Goal: Register for event/course

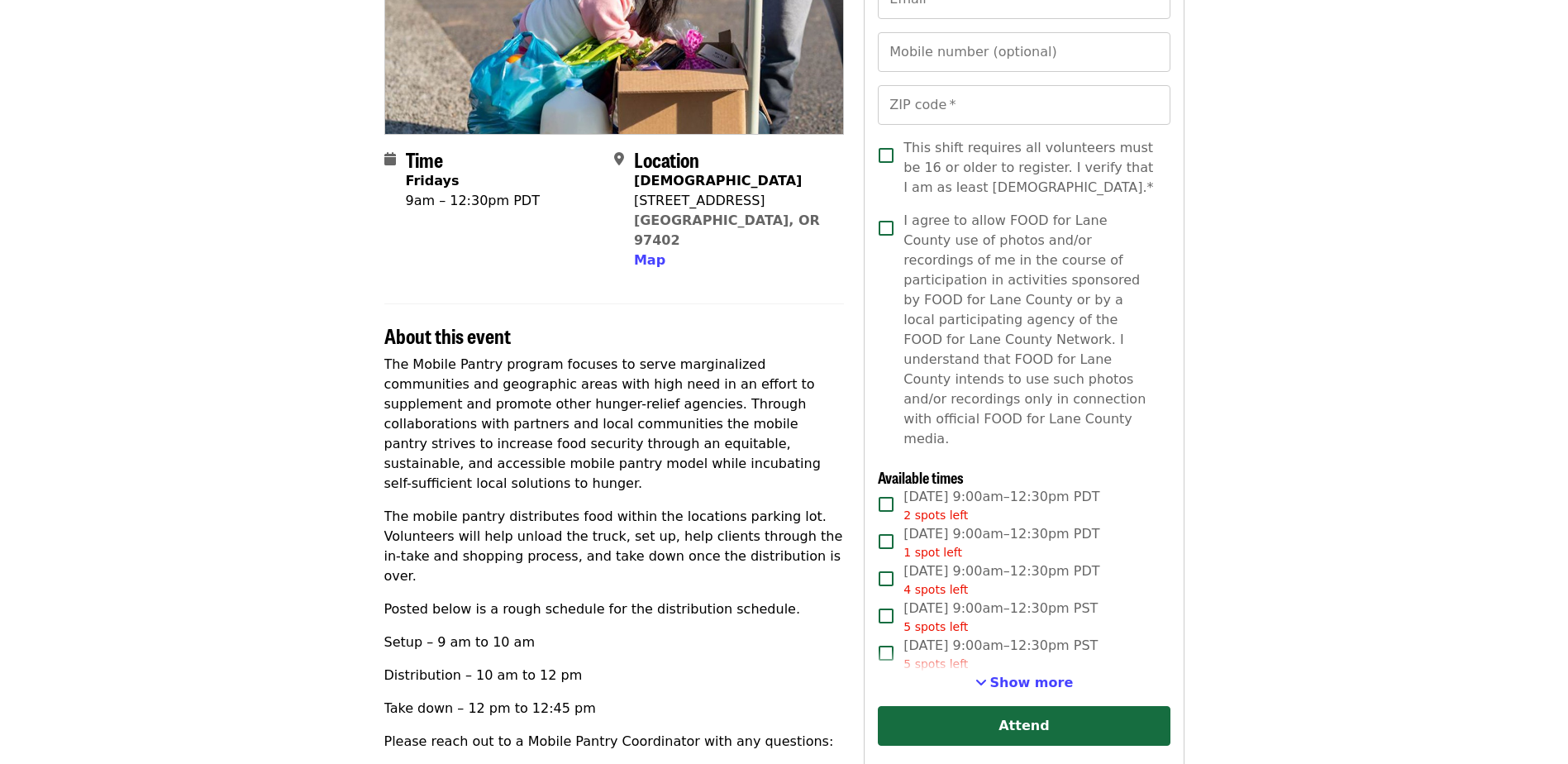
scroll to position [330, 0]
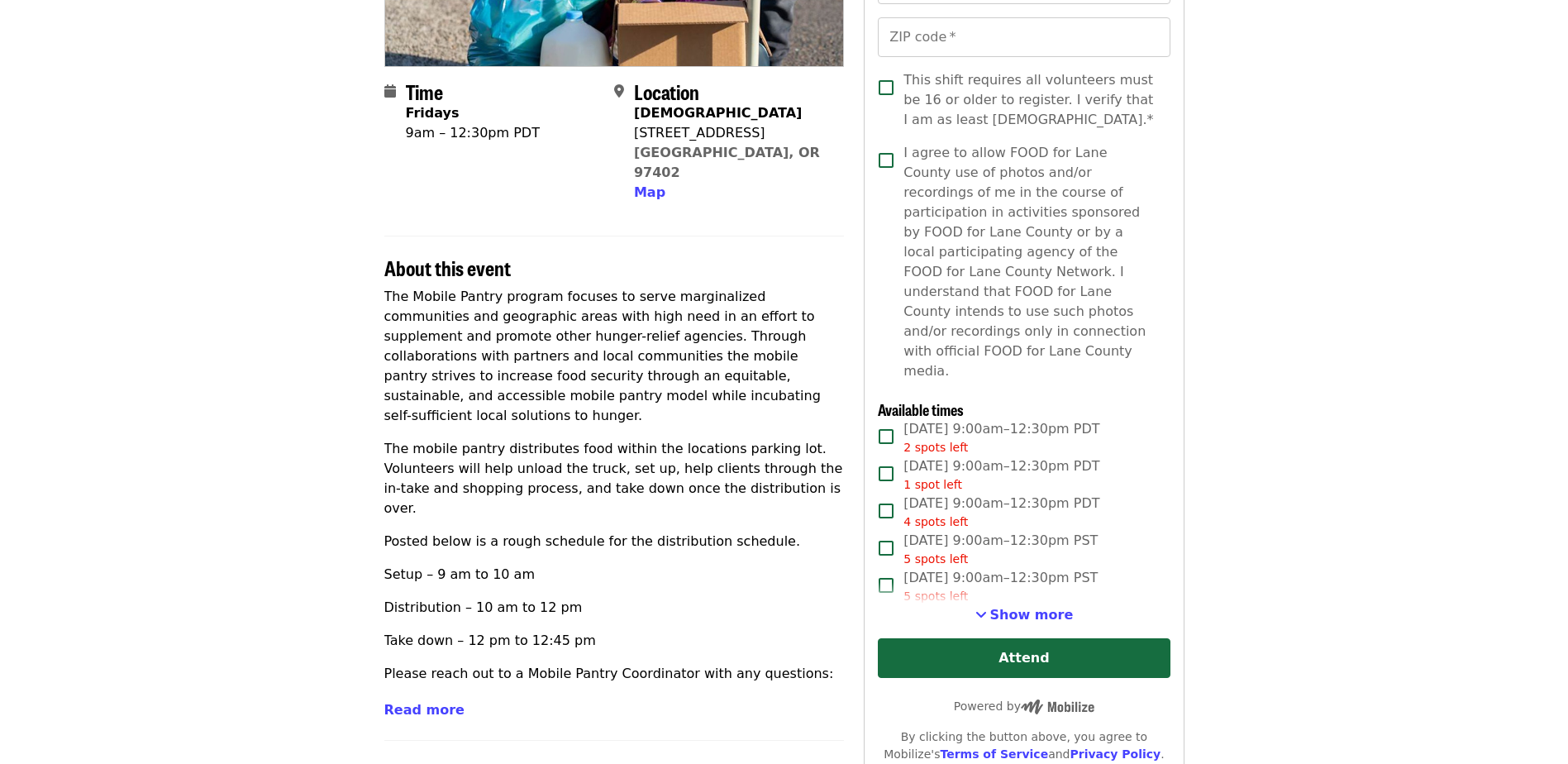
click at [1036, 607] on span "Show more" at bounding box center [1032, 614] width 83 height 16
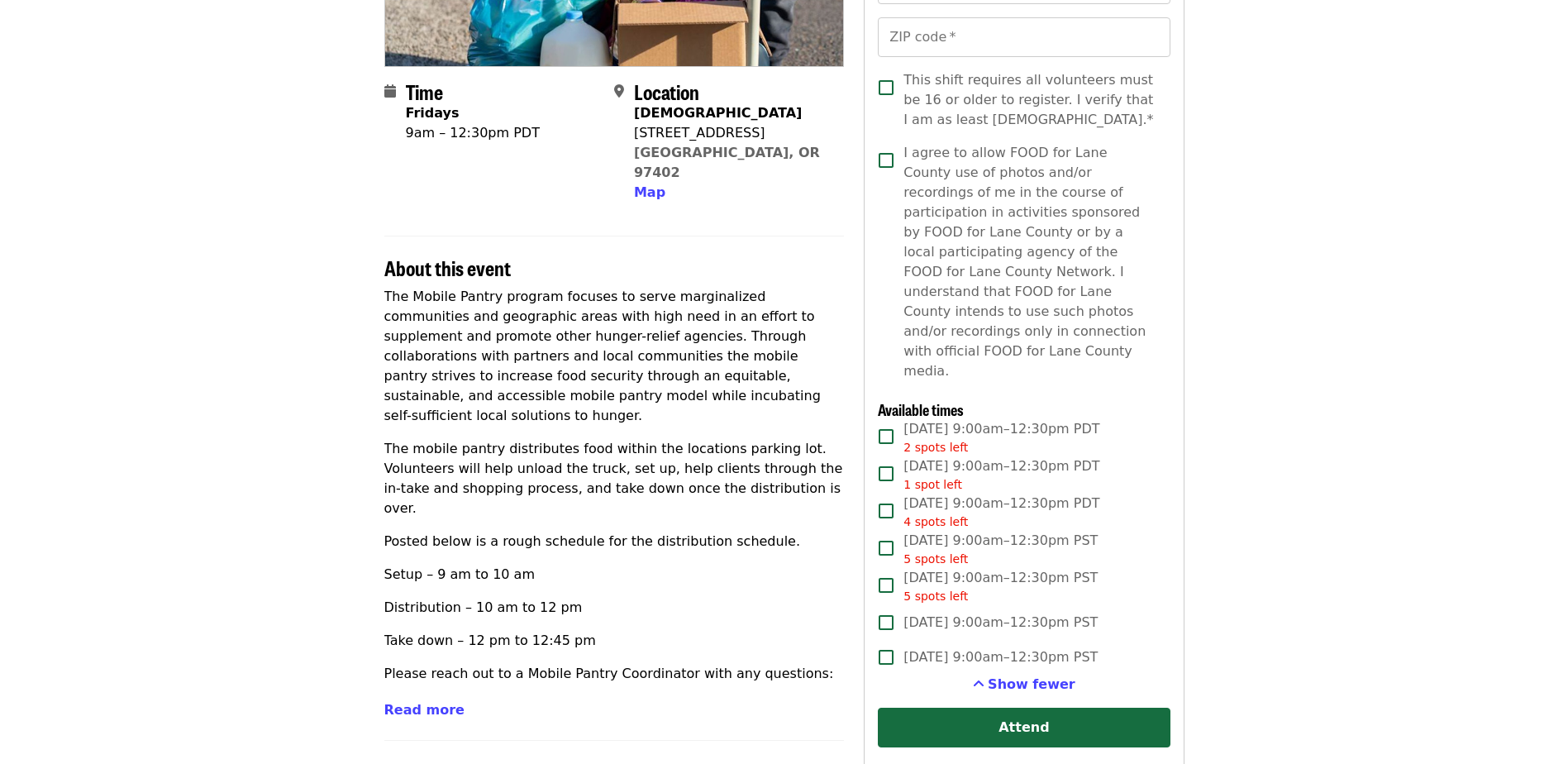
click at [950, 457] on span "Fri, Sep 19, 9:00am–12:30pm PDT 1 spot left" at bounding box center [1002, 475] width 196 height 38
click at [912, 163] on span "I agree to allow FOOD for Lane County use of photos and/or recordings of me in …" at bounding box center [1030, 262] width 253 height 238
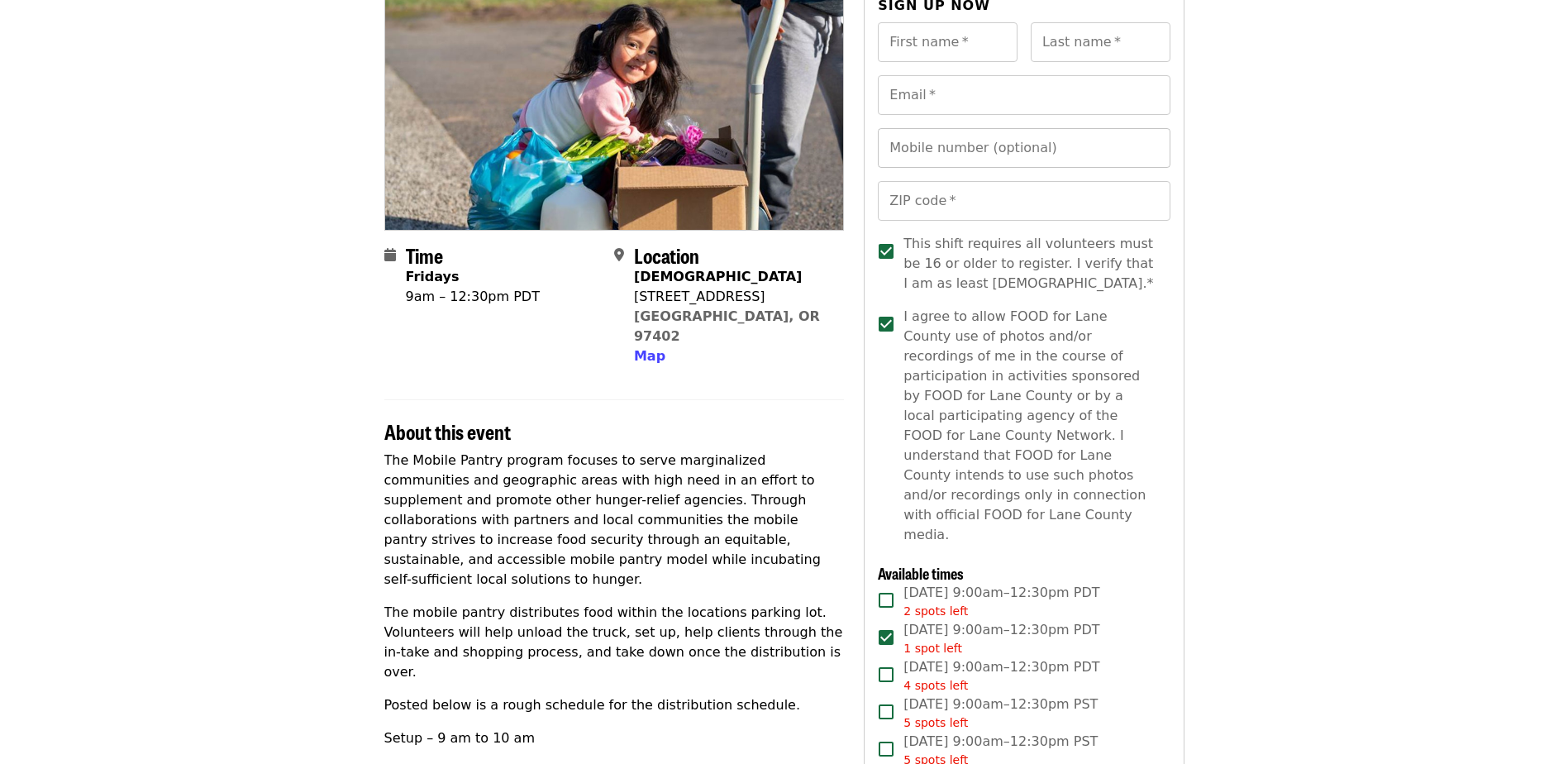
scroll to position [166, 0]
click at [922, 48] on input "First name   *" at bounding box center [948, 43] width 140 height 39
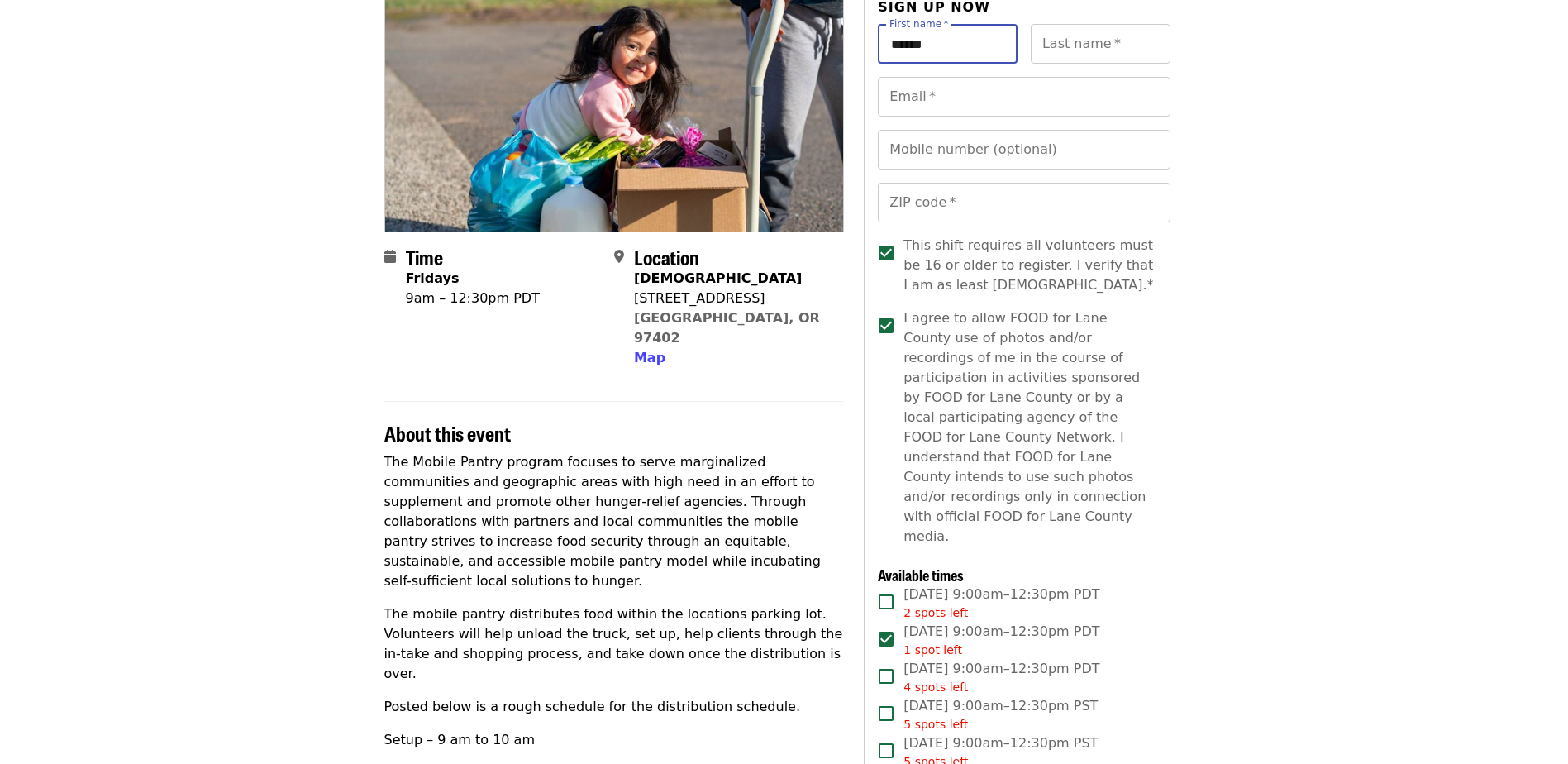
type input "******"
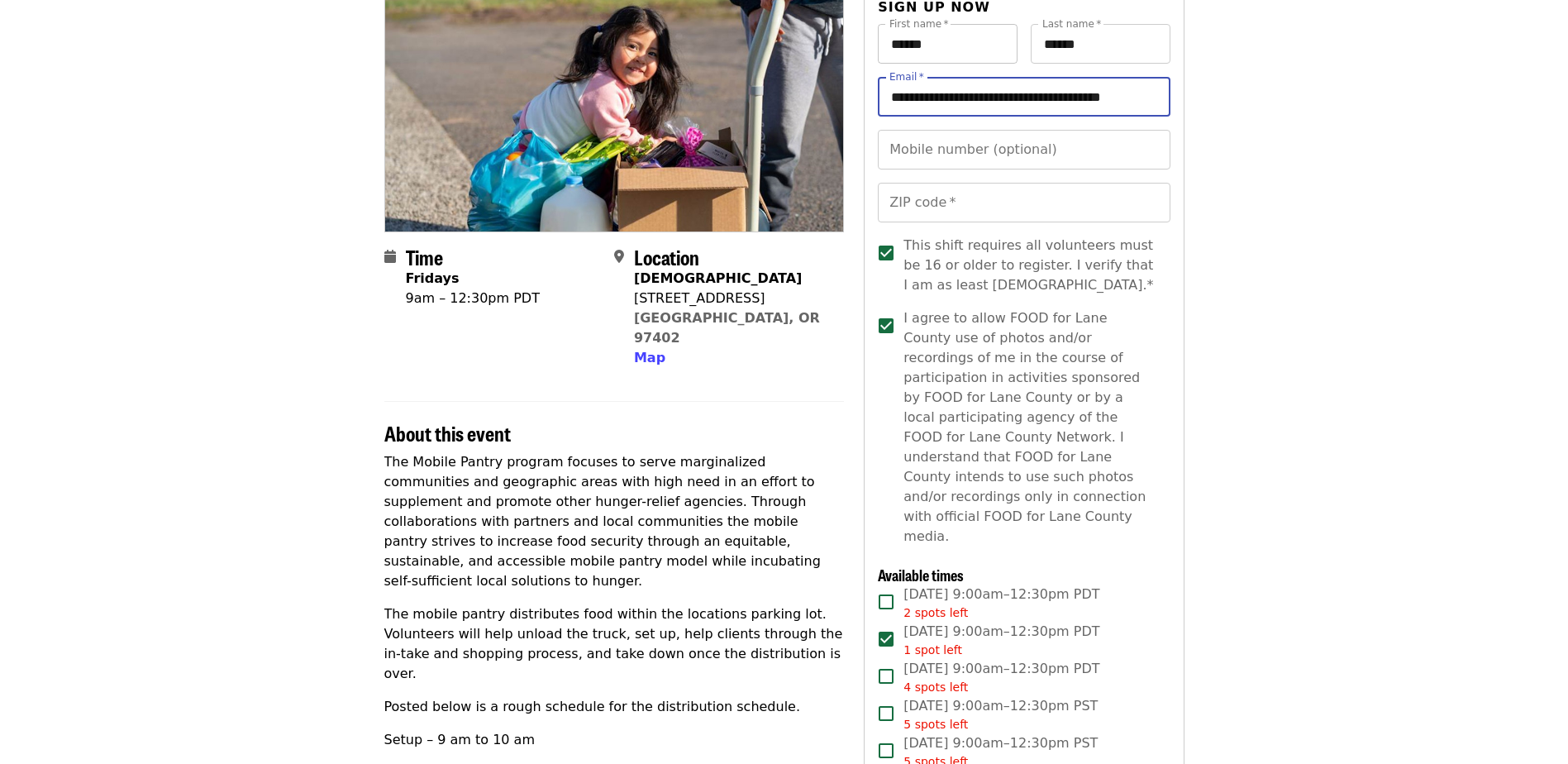
scroll to position [0, 12]
type input "**********"
click at [948, 141] on input "**********" at bounding box center [1024, 149] width 292 height 39
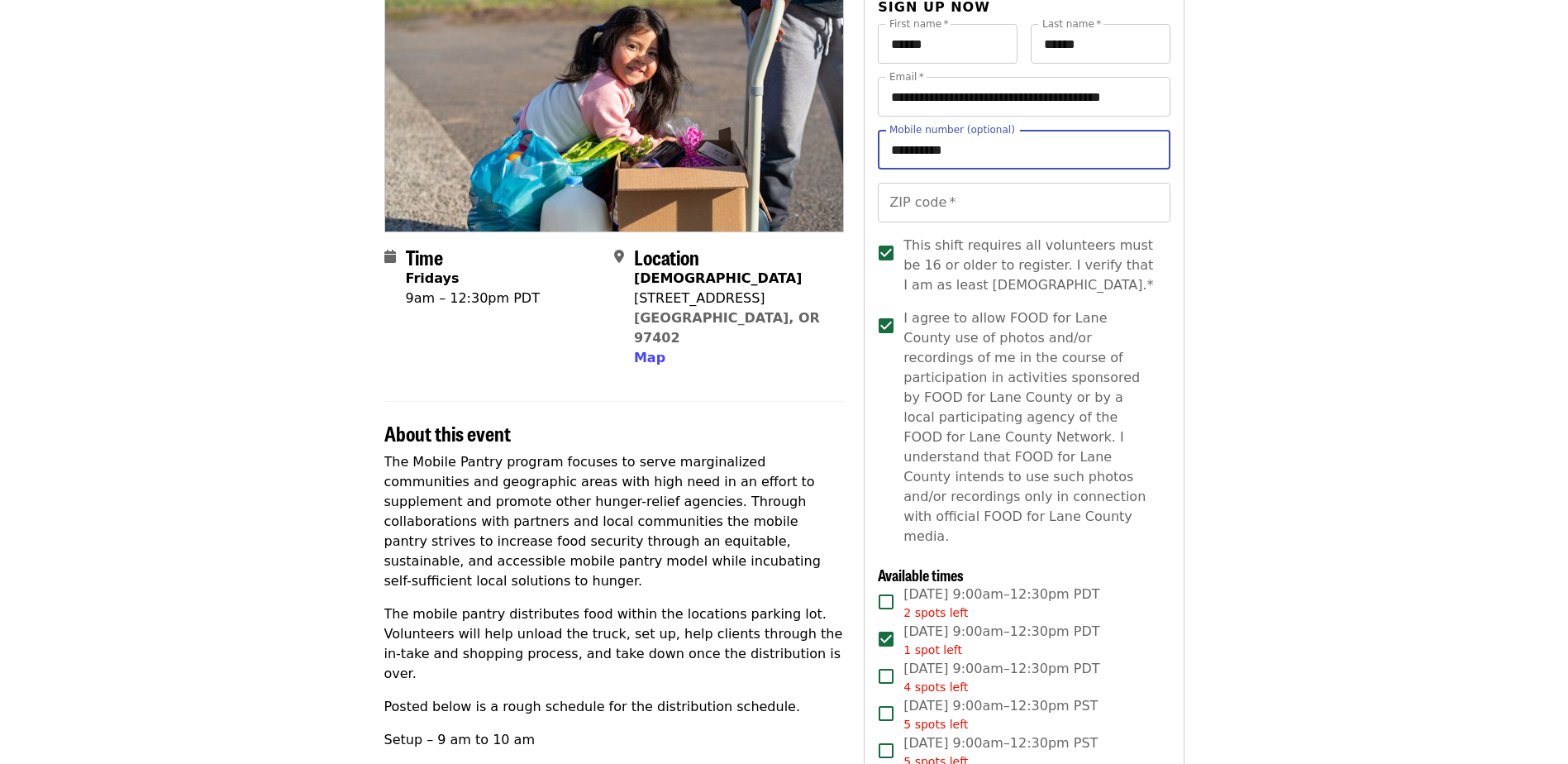
click at [948, 141] on input "**********" at bounding box center [1024, 149] width 292 height 39
click at [959, 219] on input "ZIP code   *" at bounding box center [1024, 202] width 292 height 39
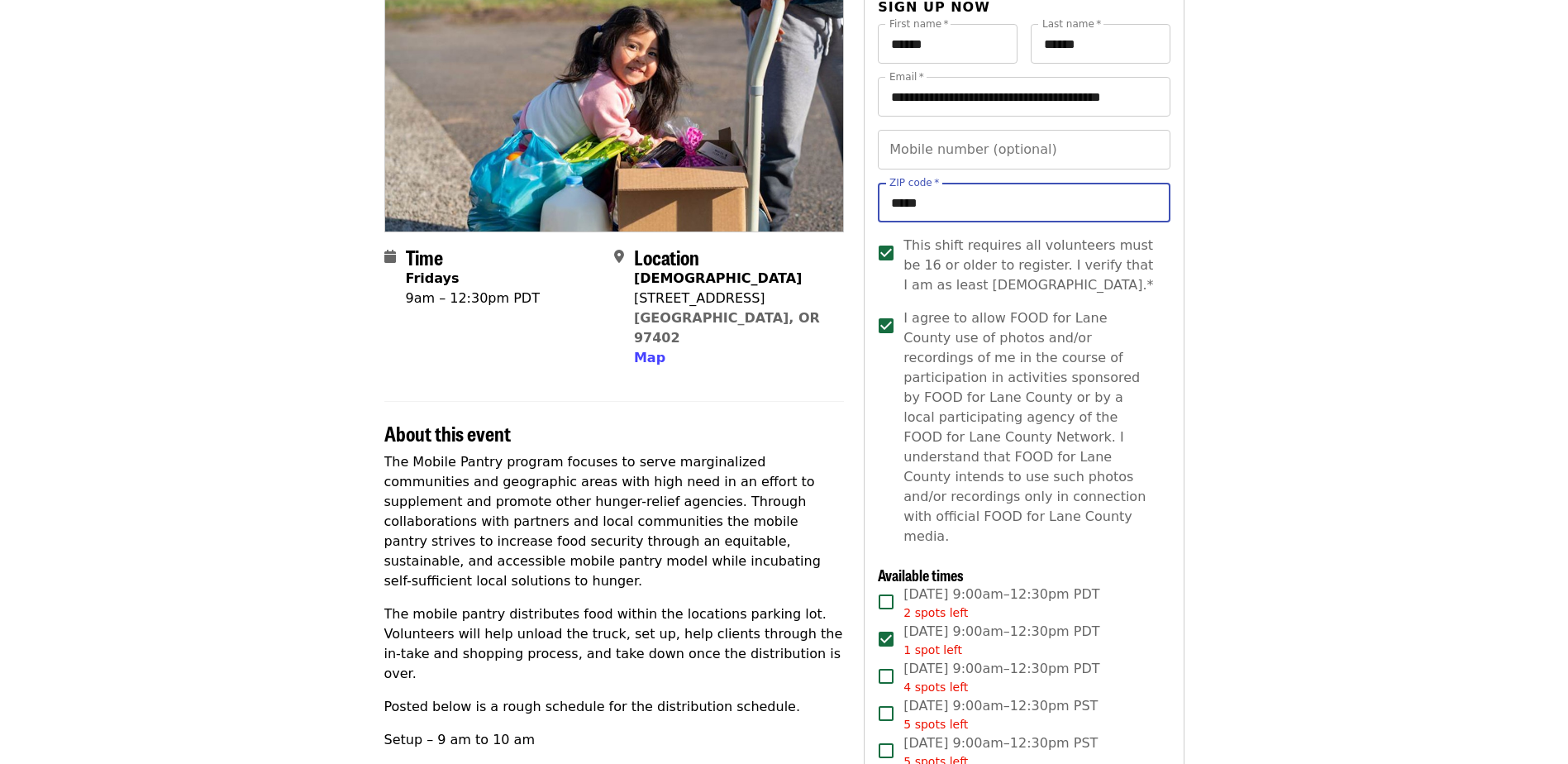
type input "*****"
click at [1348, 267] on article "Mobile Pantry Distribution: Universalist Unitarian Volunteer Shift Time Fridays…" at bounding box center [784, 724] width 1568 height 1632
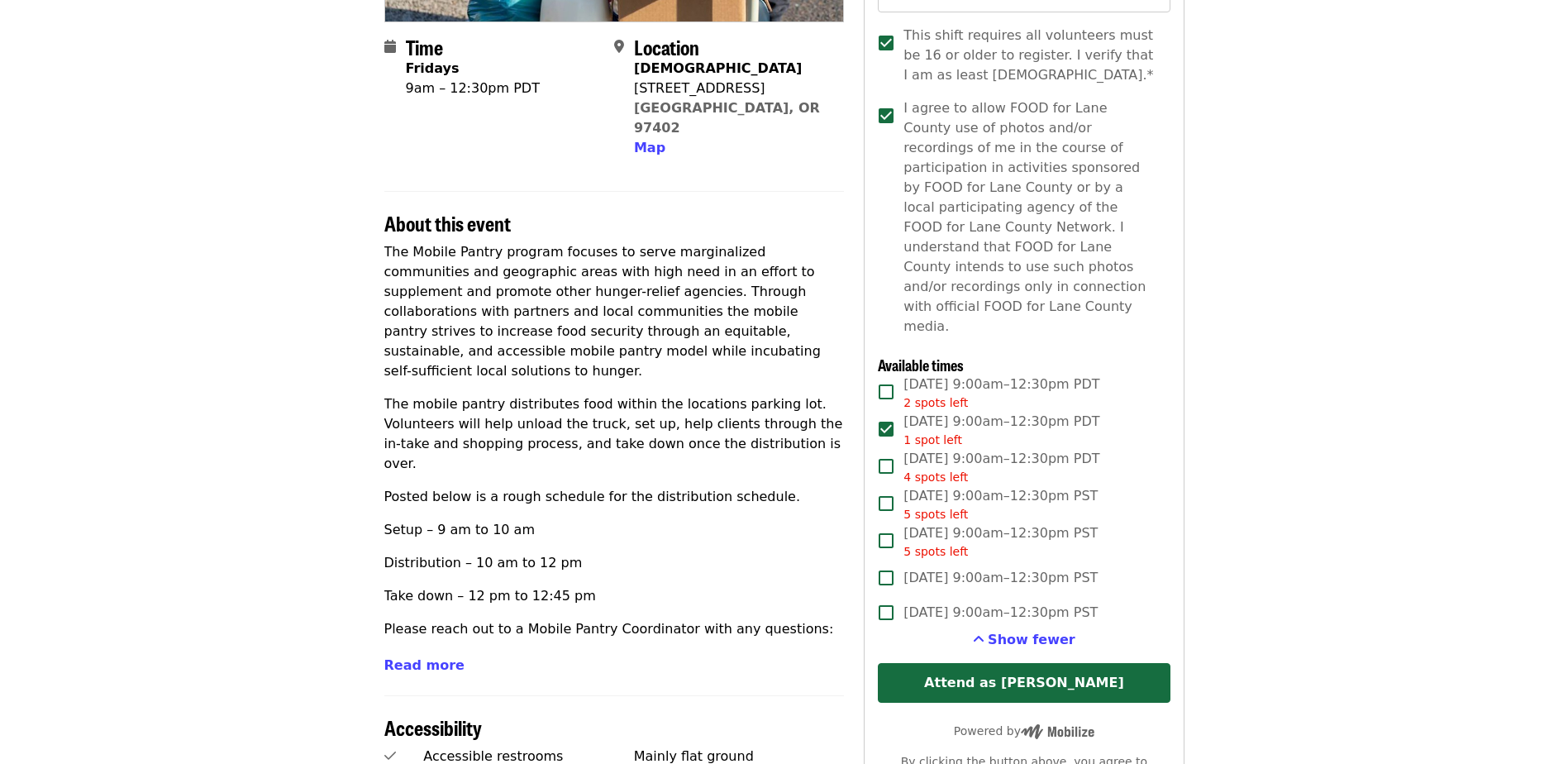
scroll to position [414, 0]
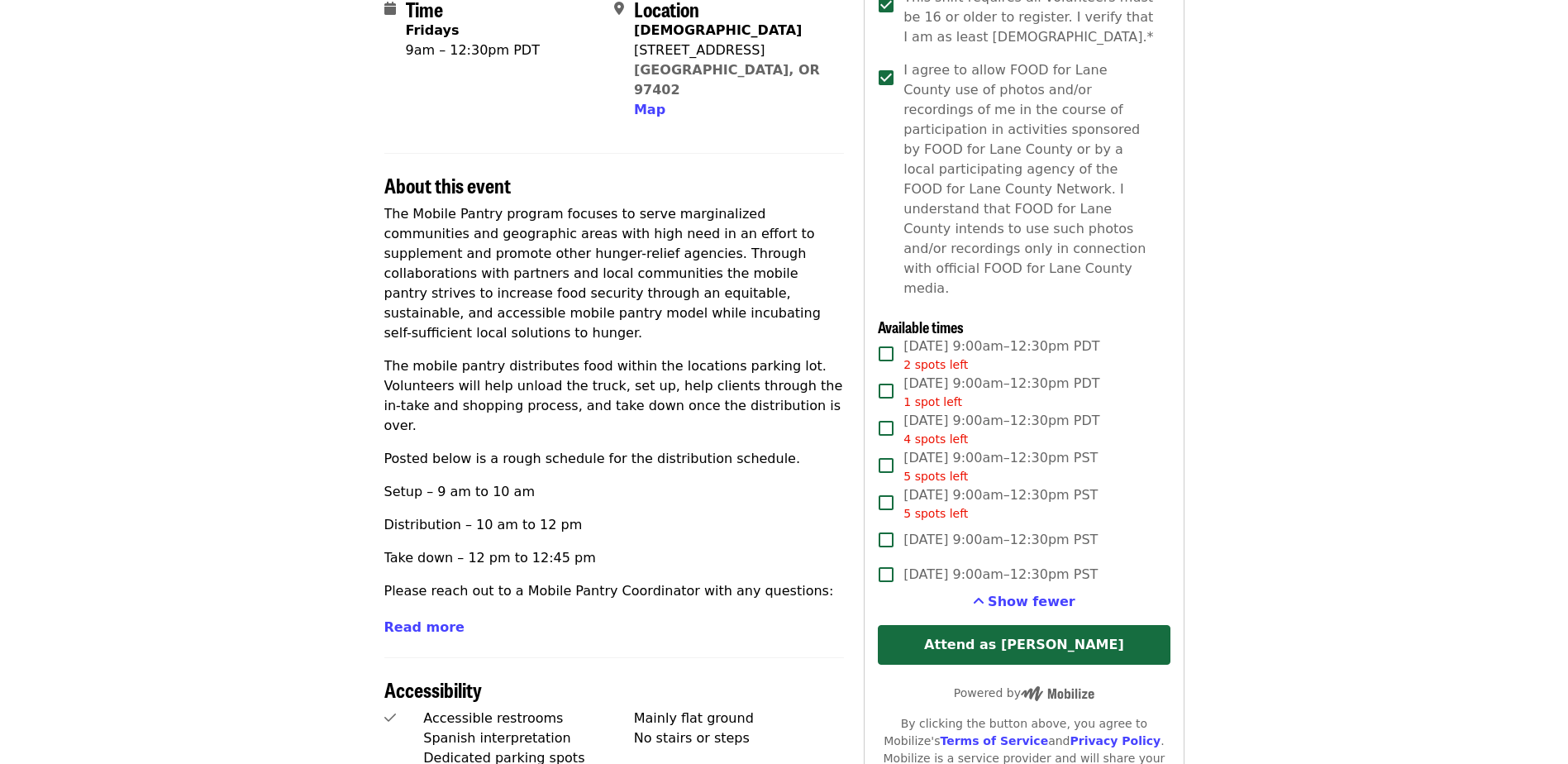
click at [959, 358] on span "2 spots left" at bounding box center [936, 364] width 64 height 13
click at [886, 296] on div "**********" at bounding box center [1024, 325] width 292 height 1098
drag, startPoint x: 885, startPoint y: 296, endPoint x: 886, endPoint y: 284, distance: 12.0
click at [886, 316] on span "Available times" at bounding box center [921, 326] width 86 height 21
click at [1004, 625] on button "Attend as [PERSON_NAME]" at bounding box center [1024, 644] width 292 height 39
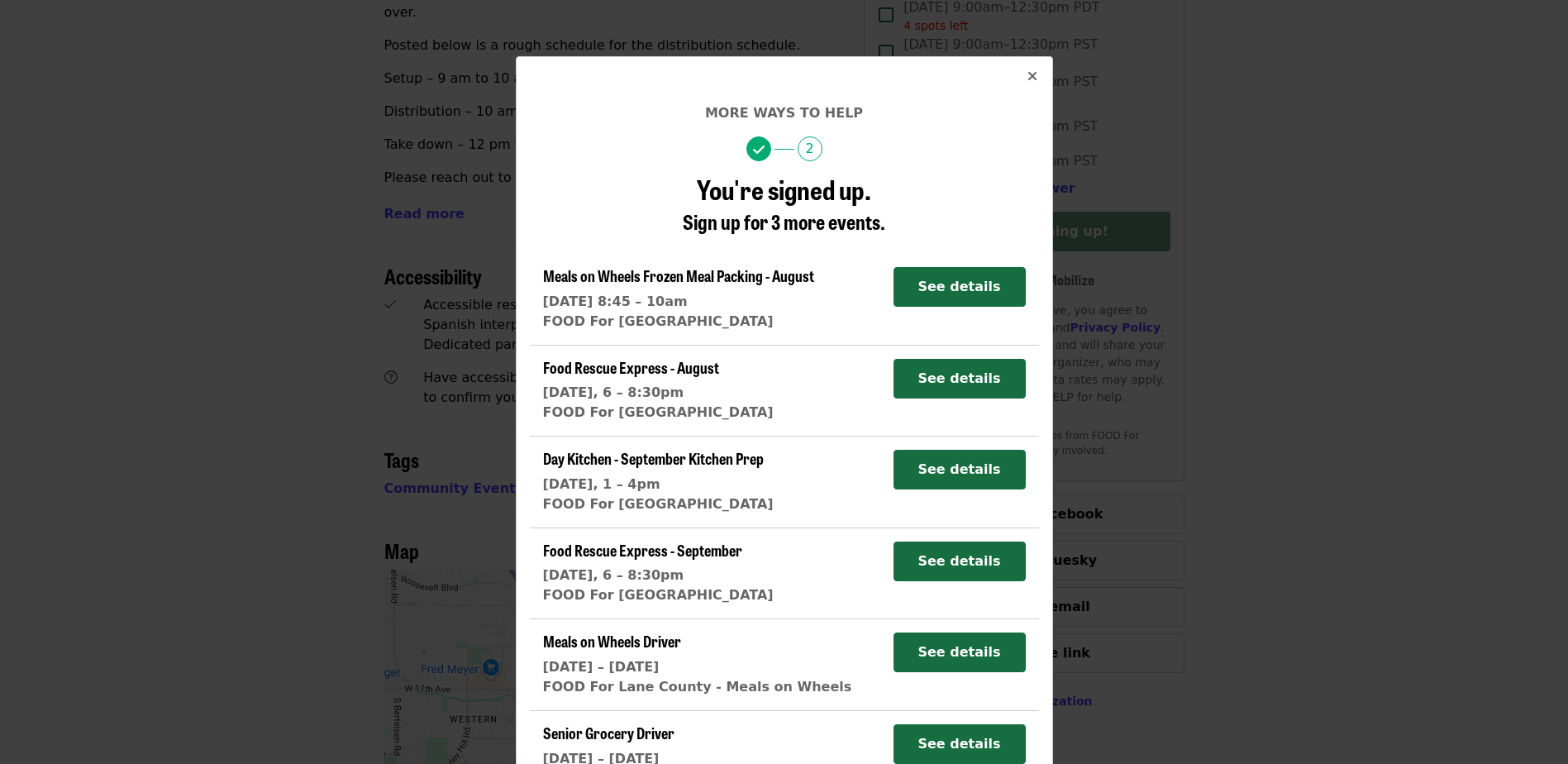
scroll to position [72, 0]
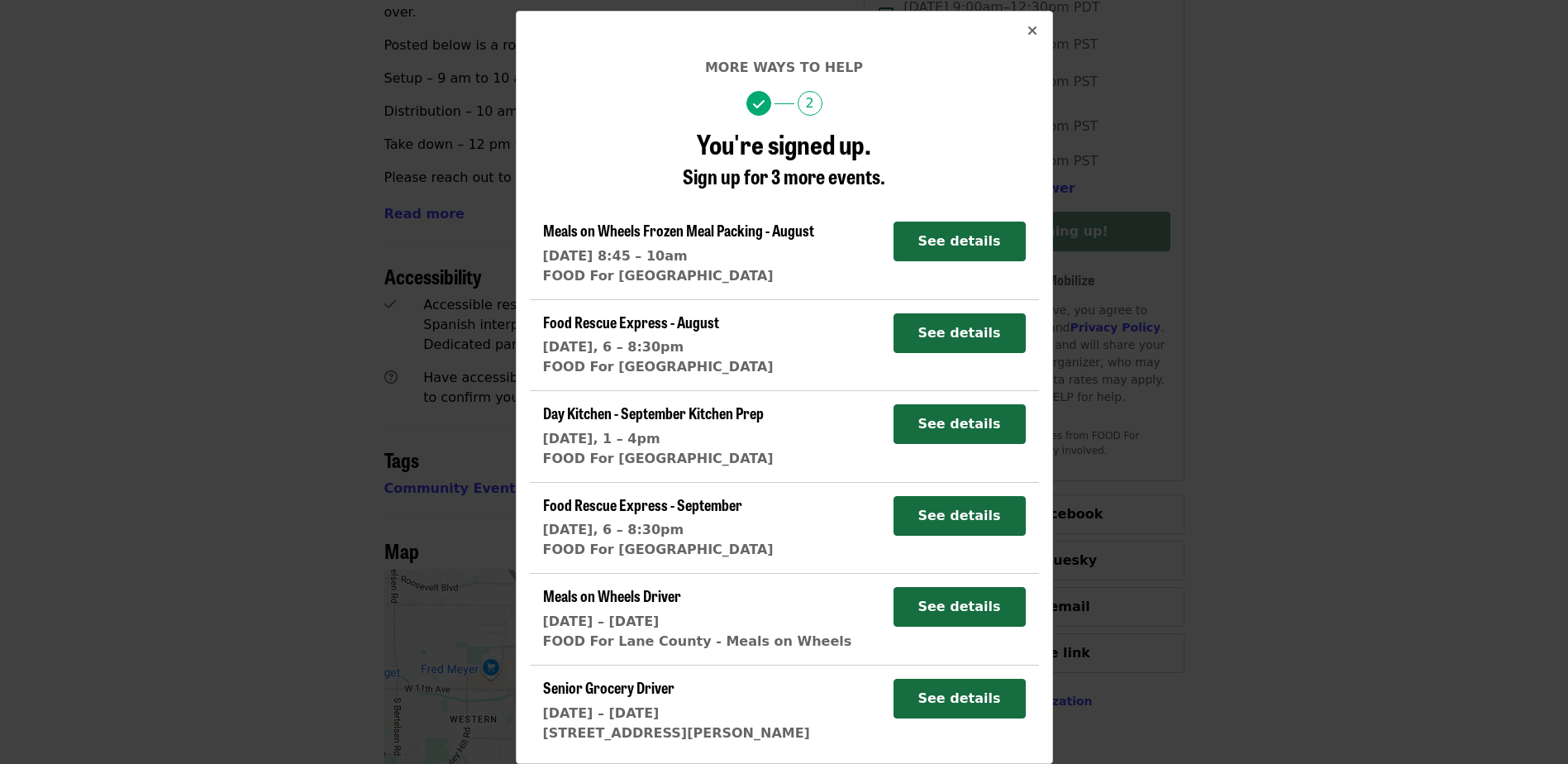
click at [1028, 29] on icon "times icon" at bounding box center [1032, 30] width 10 height 16
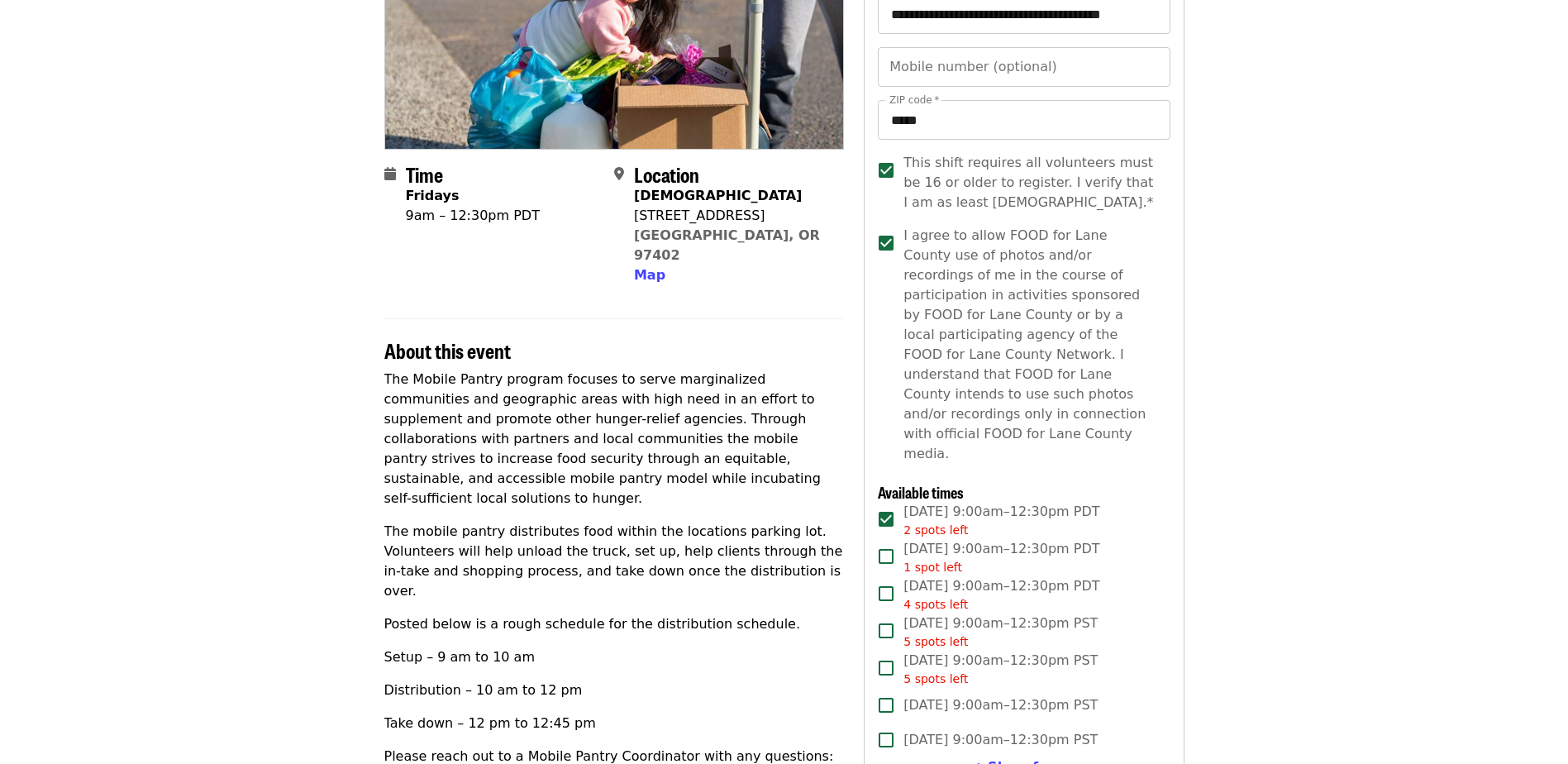
scroll to position [0, 0]
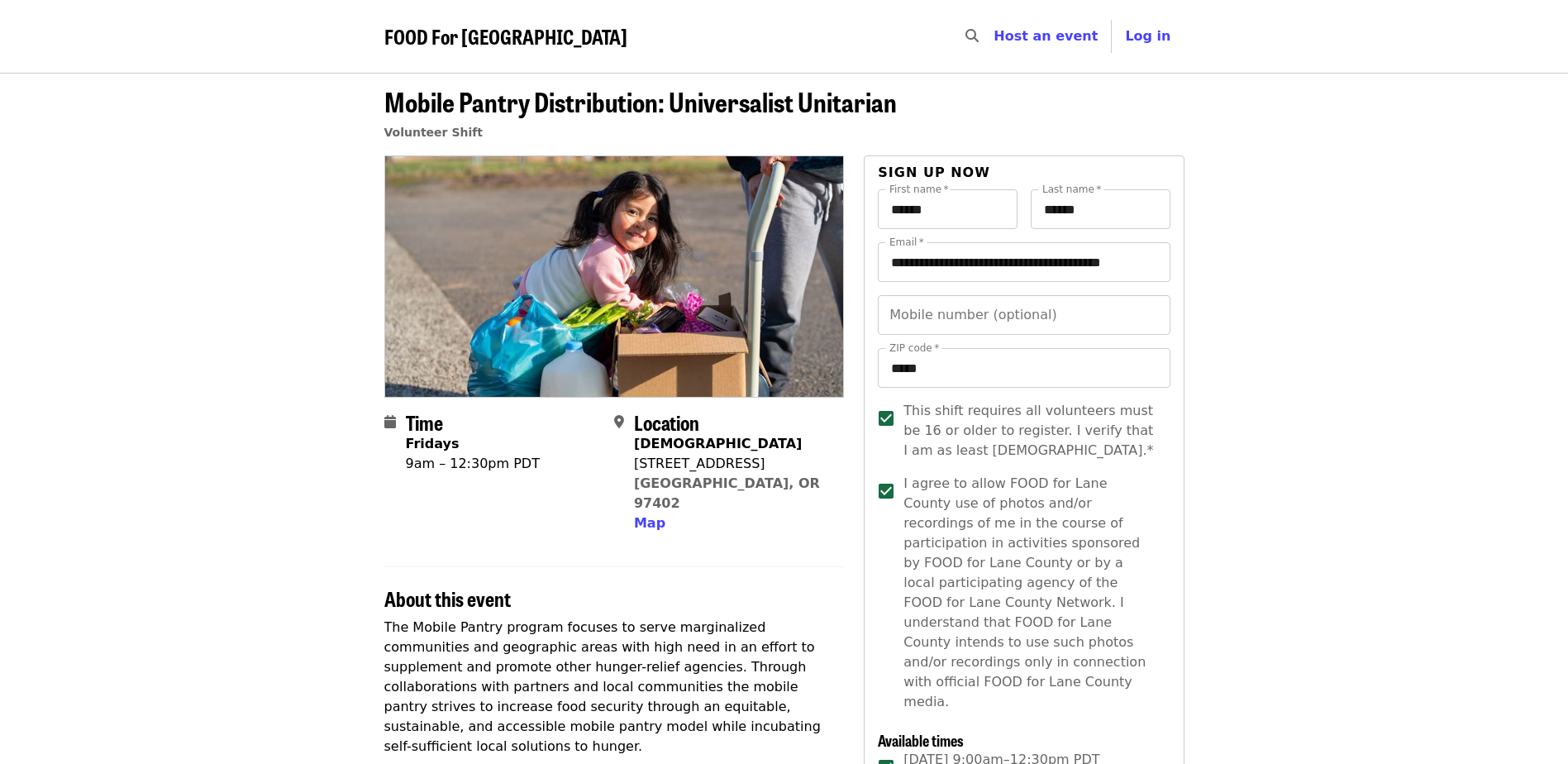
click at [586, 105] on span "Mobile Pantry Distribution: Universalist Unitarian" at bounding box center [640, 101] width 512 height 38
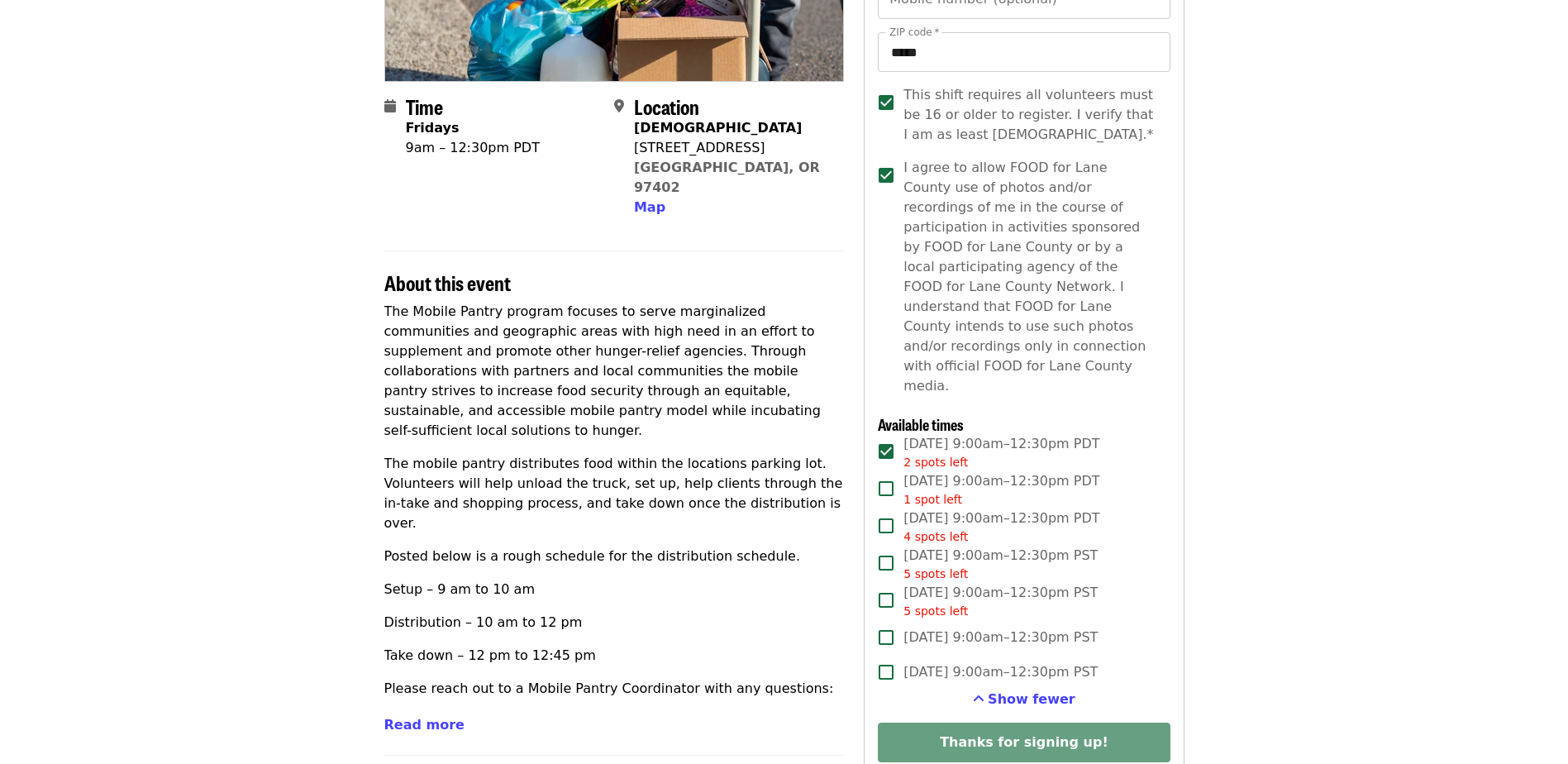
scroll to position [496, 0]
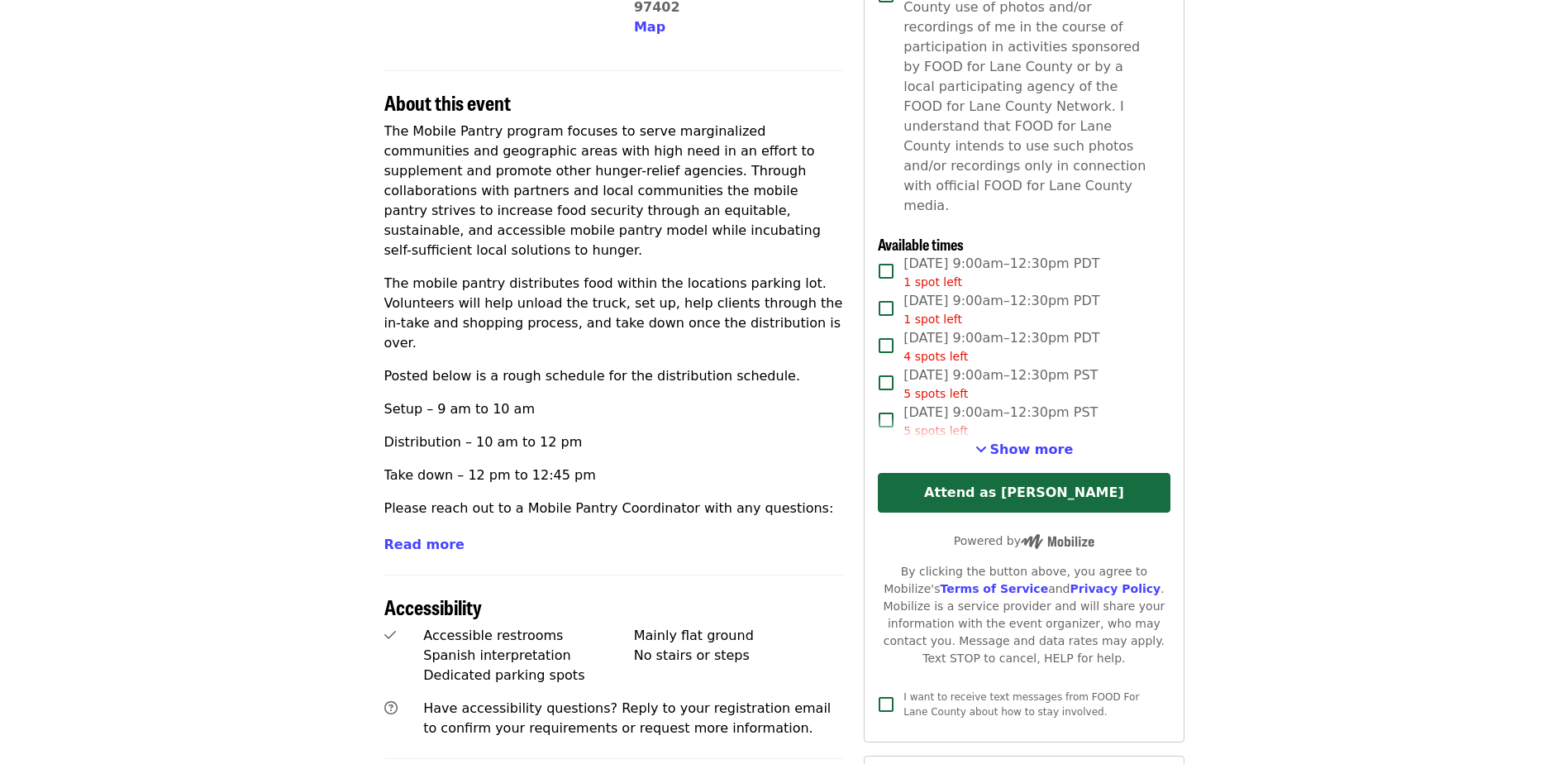
click at [948, 253] on span "[DATE] 9:00am–12:30pm PDT 1 spot left" at bounding box center [1002, 272] width 196 height 38
click at [1013, 473] on button "Attend as [PERSON_NAME]" at bounding box center [1024, 492] width 292 height 39
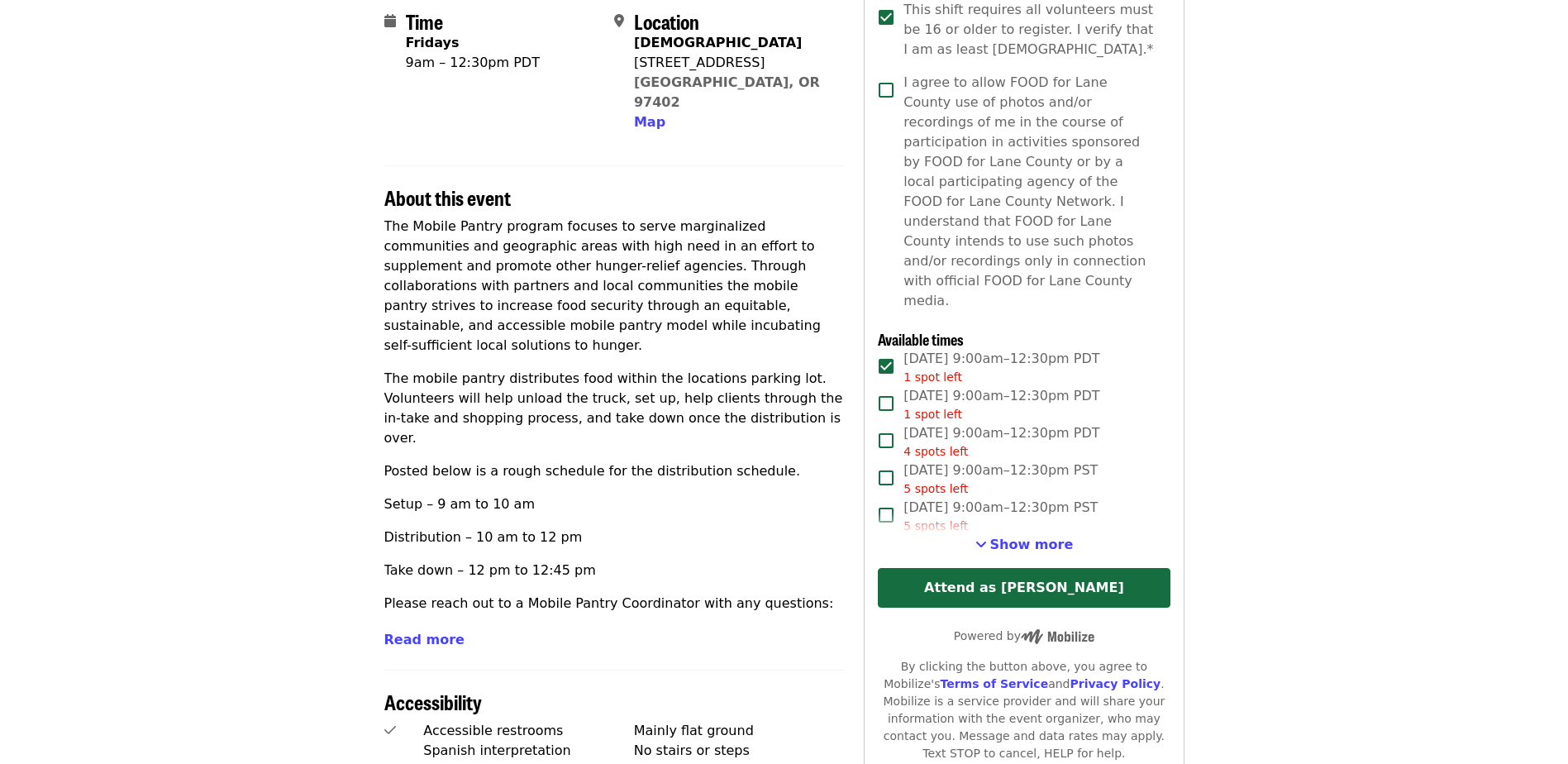
click at [923, 107] on span "I agree to allow FOOD for Lane County use of photos and/or recordings of me in …" at bounding box center [1030, 192] width 253 height 238
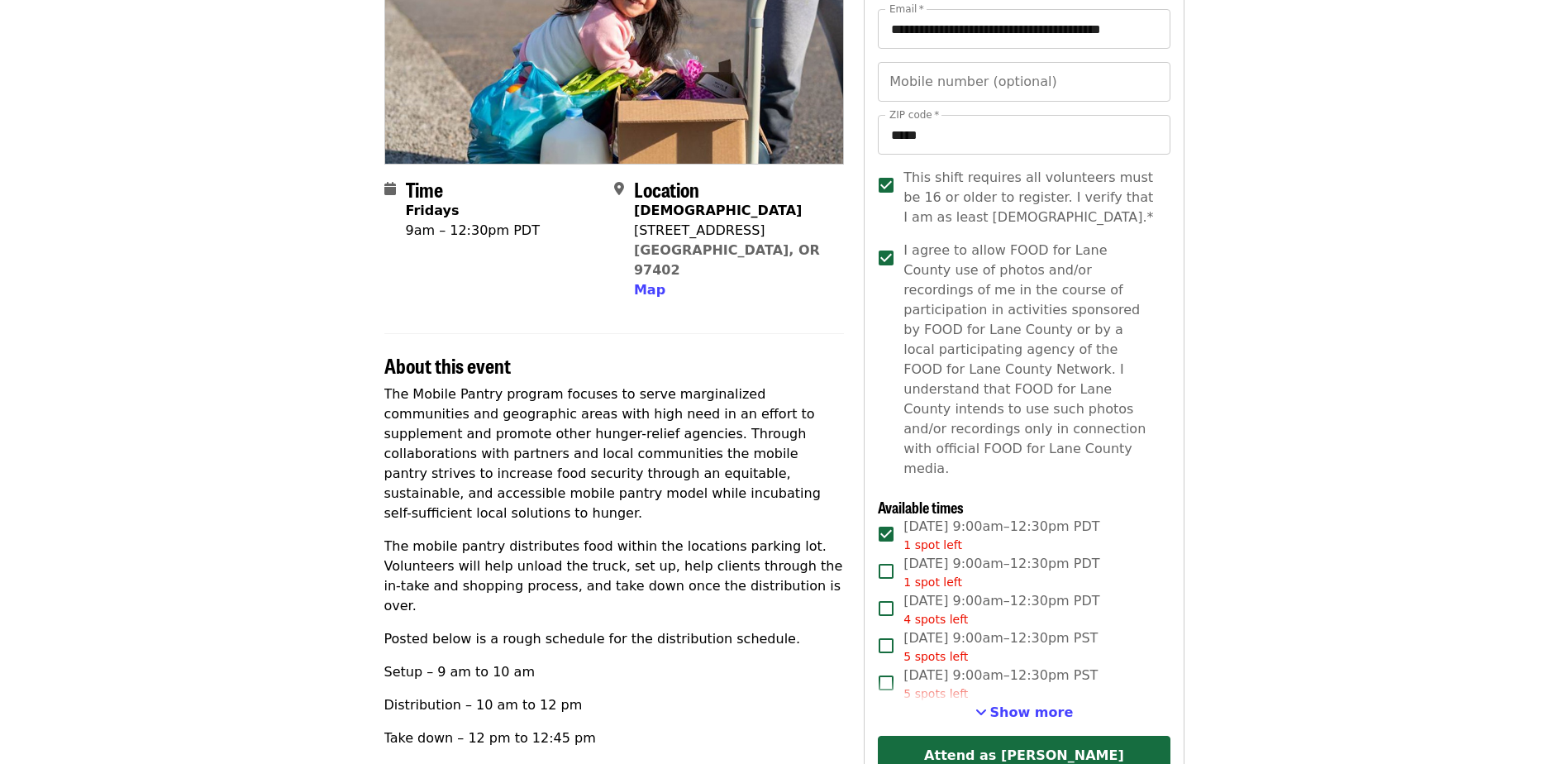
scroll to position [484, 0]
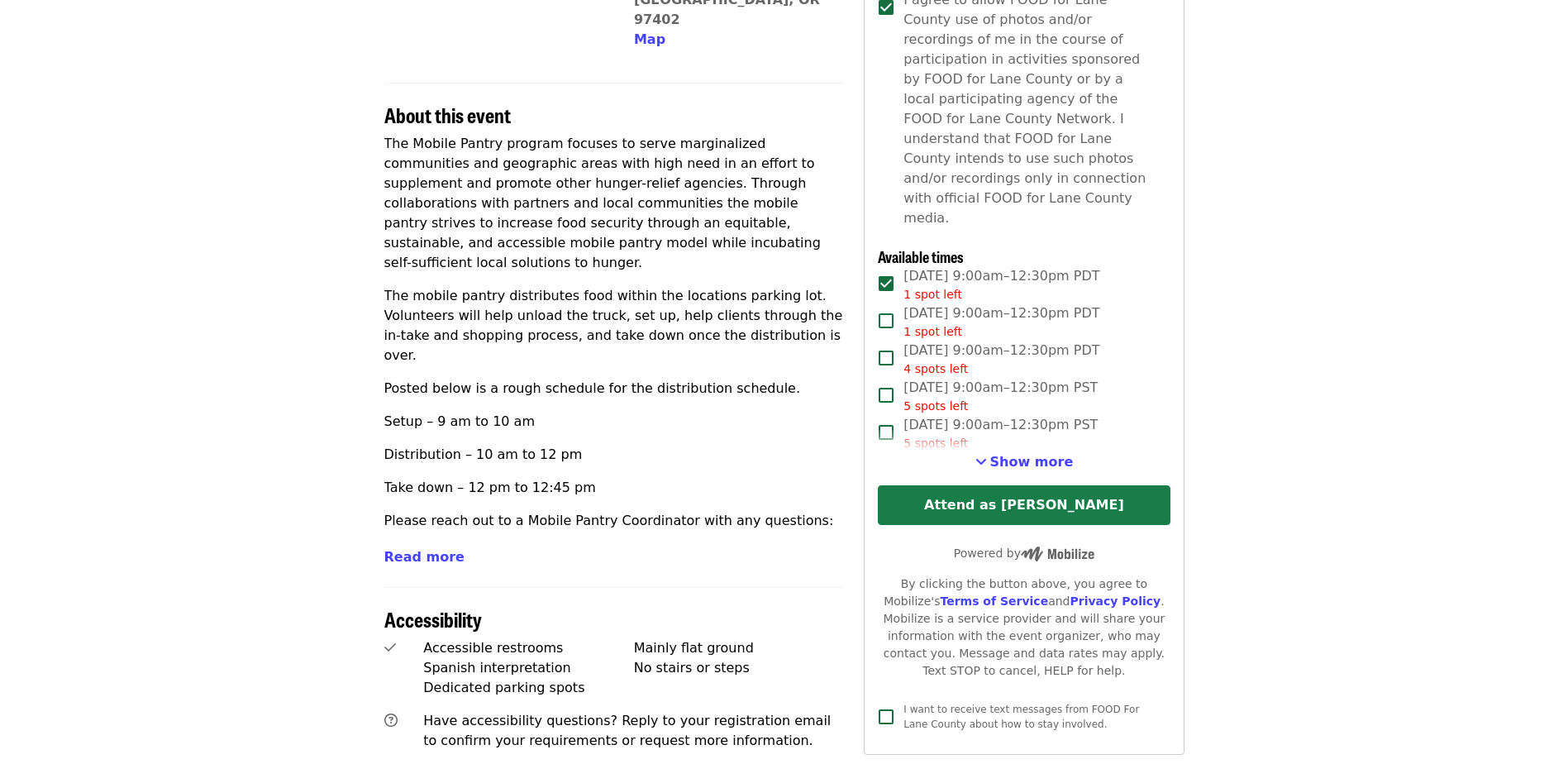
click at [1011, 485] on button "Attend as [PERSON_NAME]" at bounding box center [1024, 504] width 292 height 39
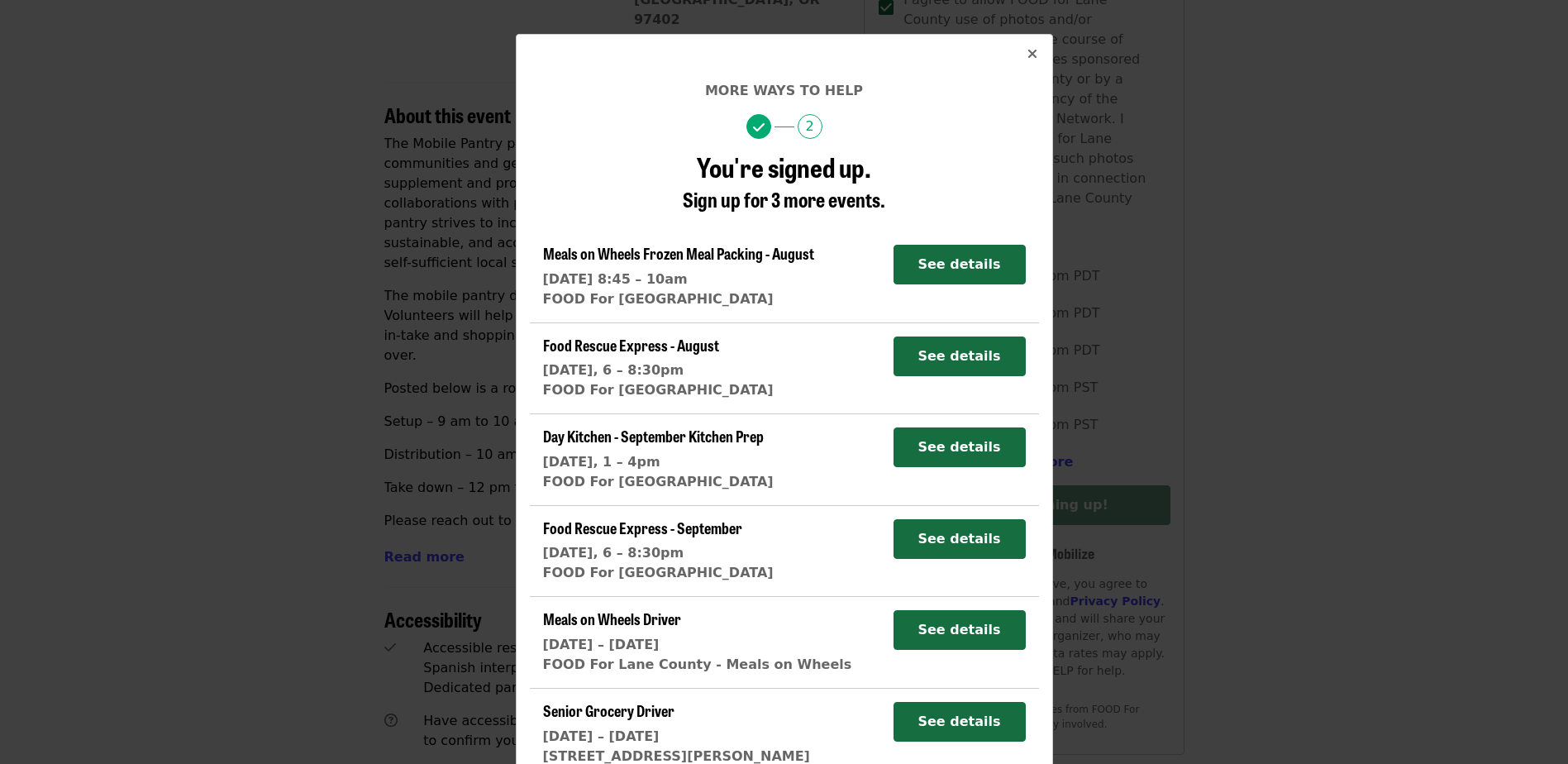
scroll to position [72, 0]
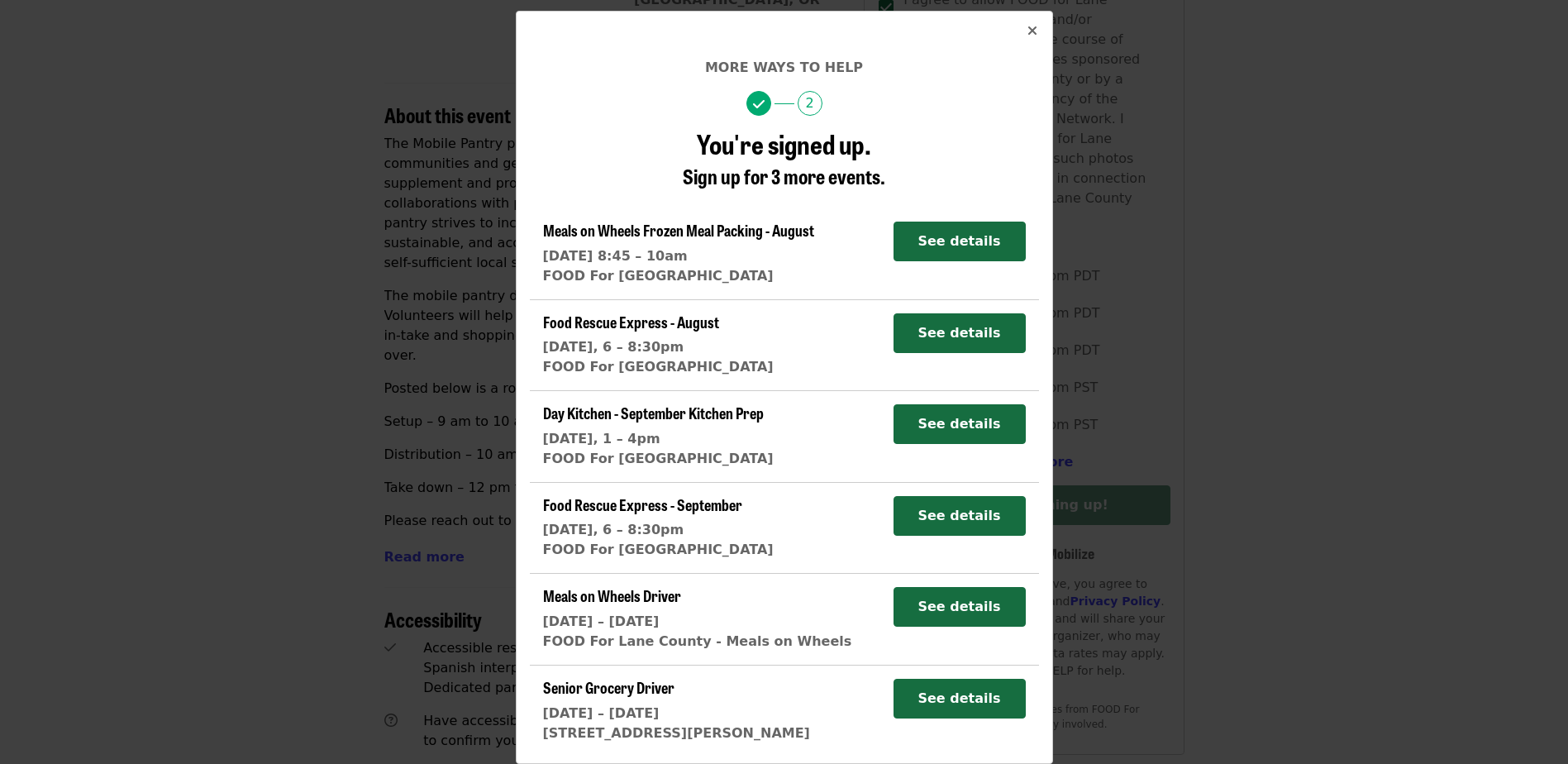
click at [1027, 28] on icon "times icon" at bounding box center [1032, 30] width 10 height 16
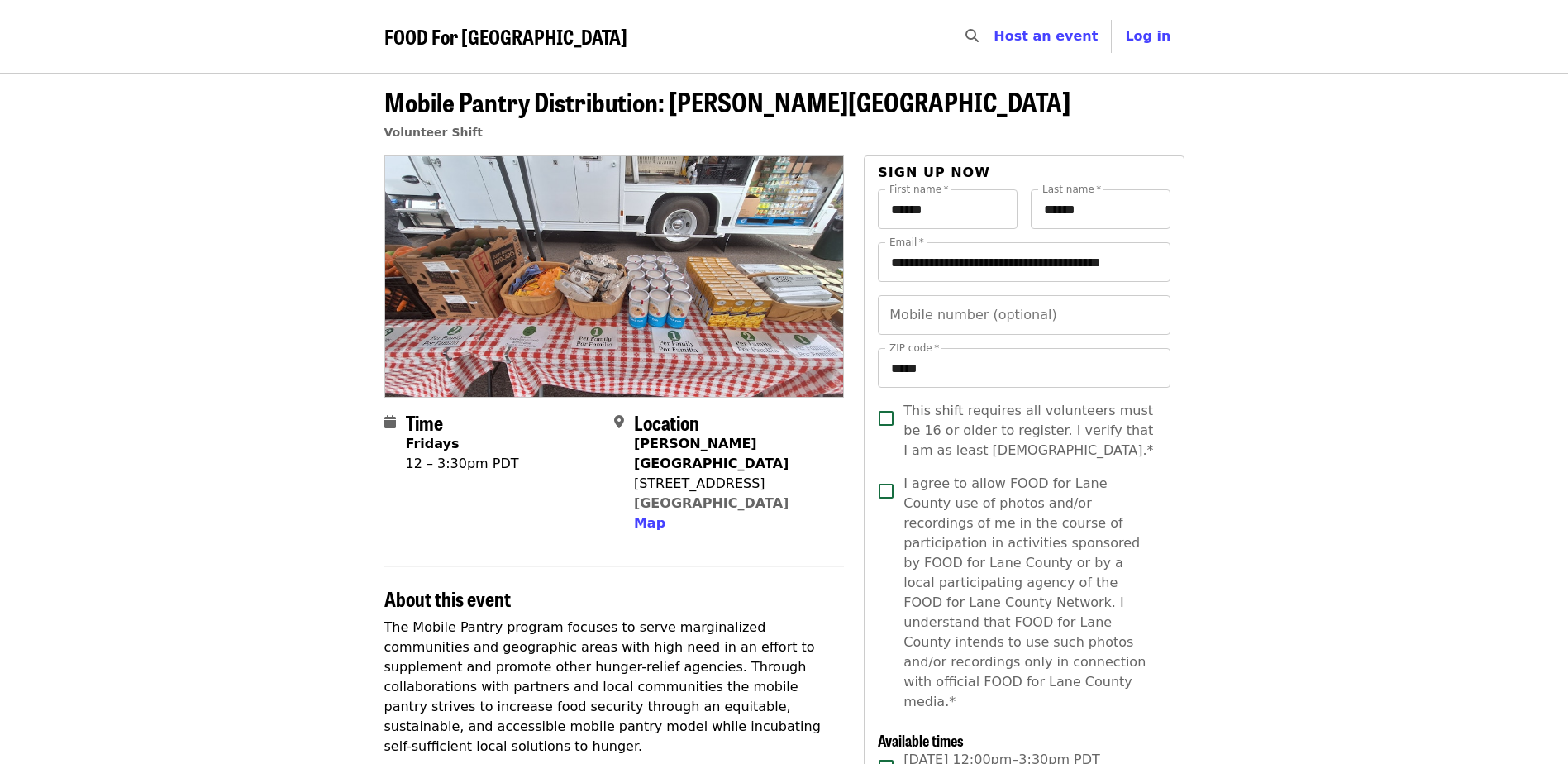
scroll to position [330, 0]
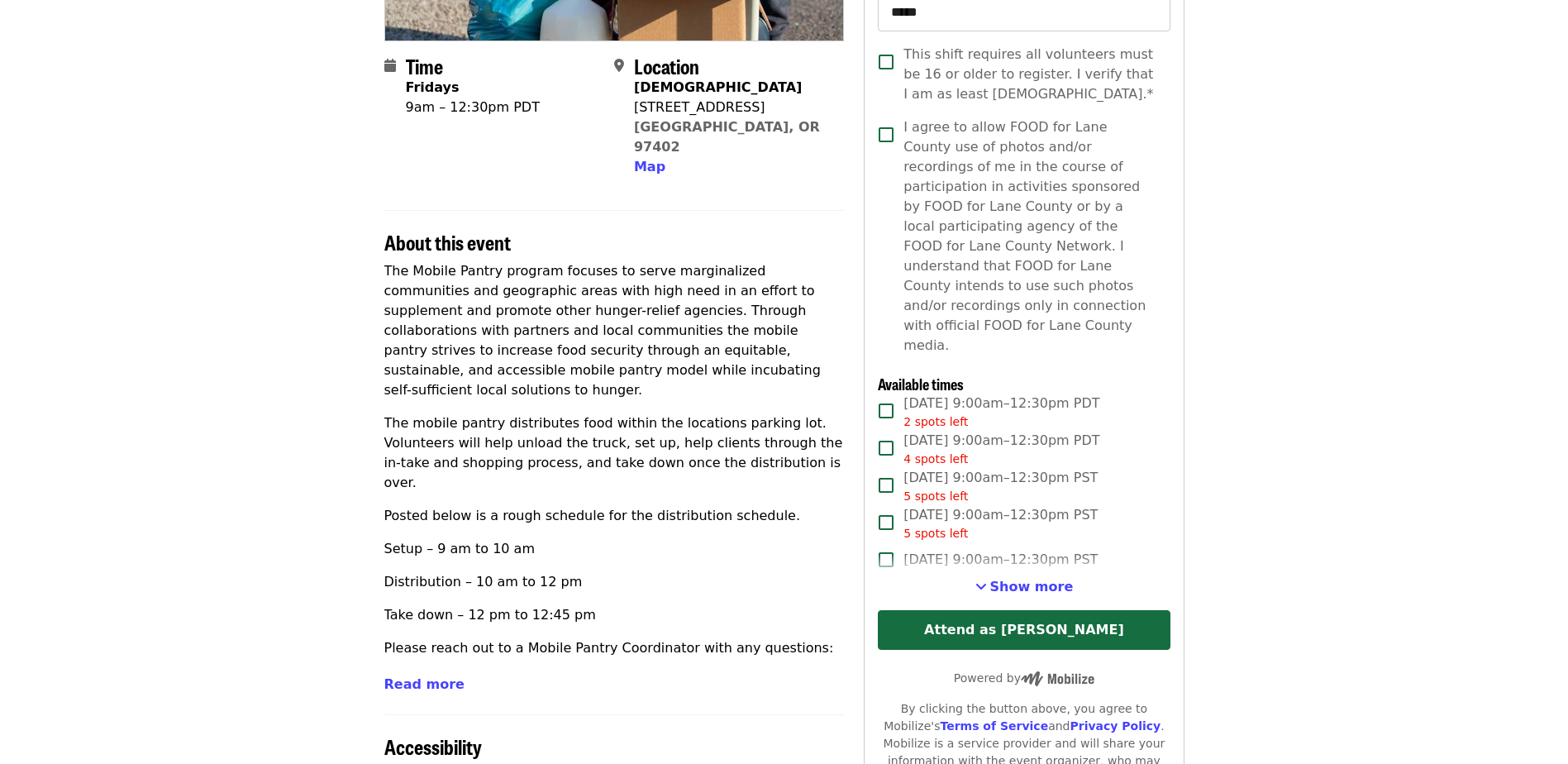
scroll to position [414, 0]
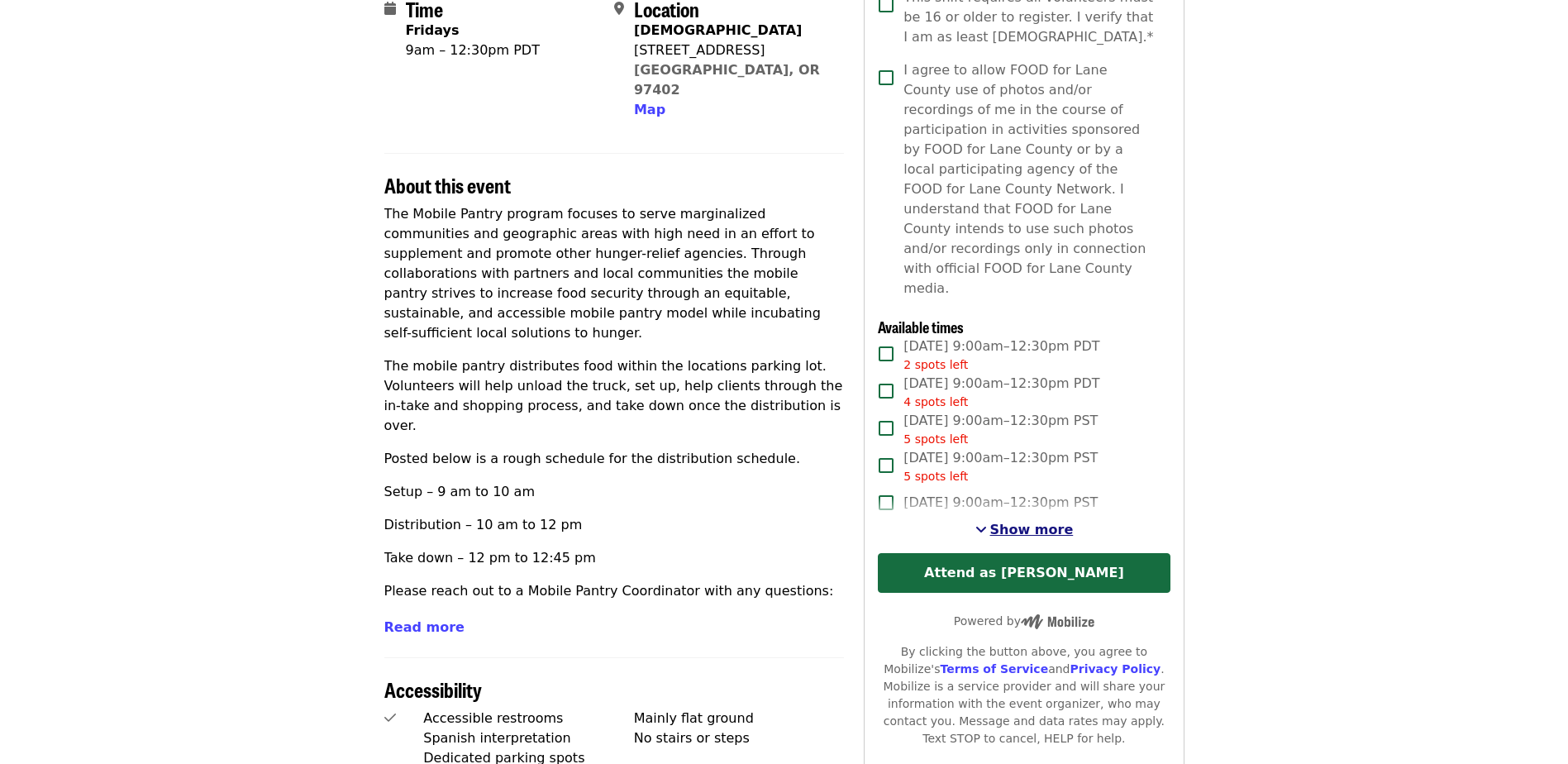
click at [1014, 522] on span "Show more" at bounding box center [1032, 529] width 83 height 16
click at [1053, 522] on span "Show more" at bounding box center [1032, 529] width 83 height 16
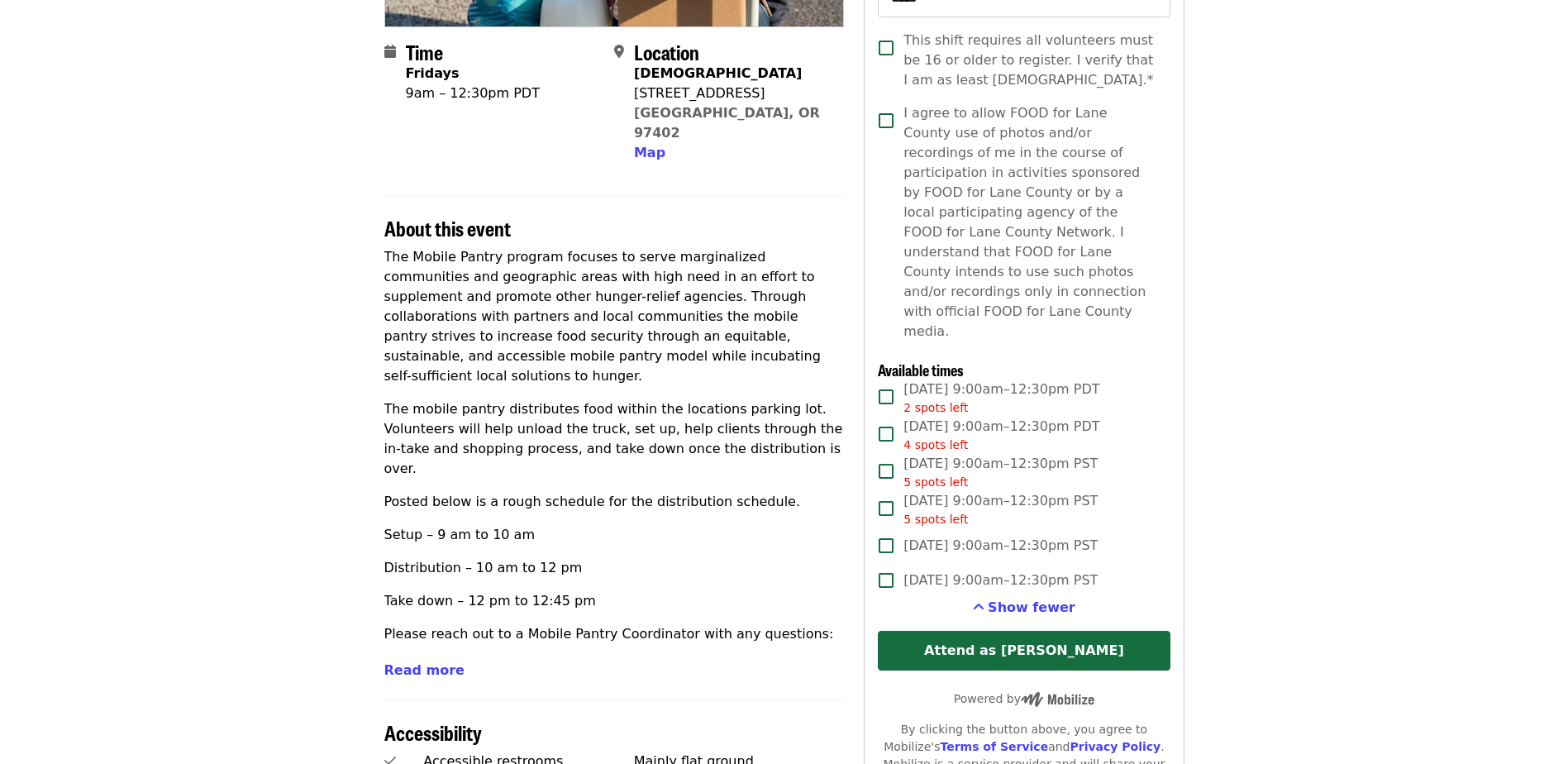
scroll to position [414, 0]
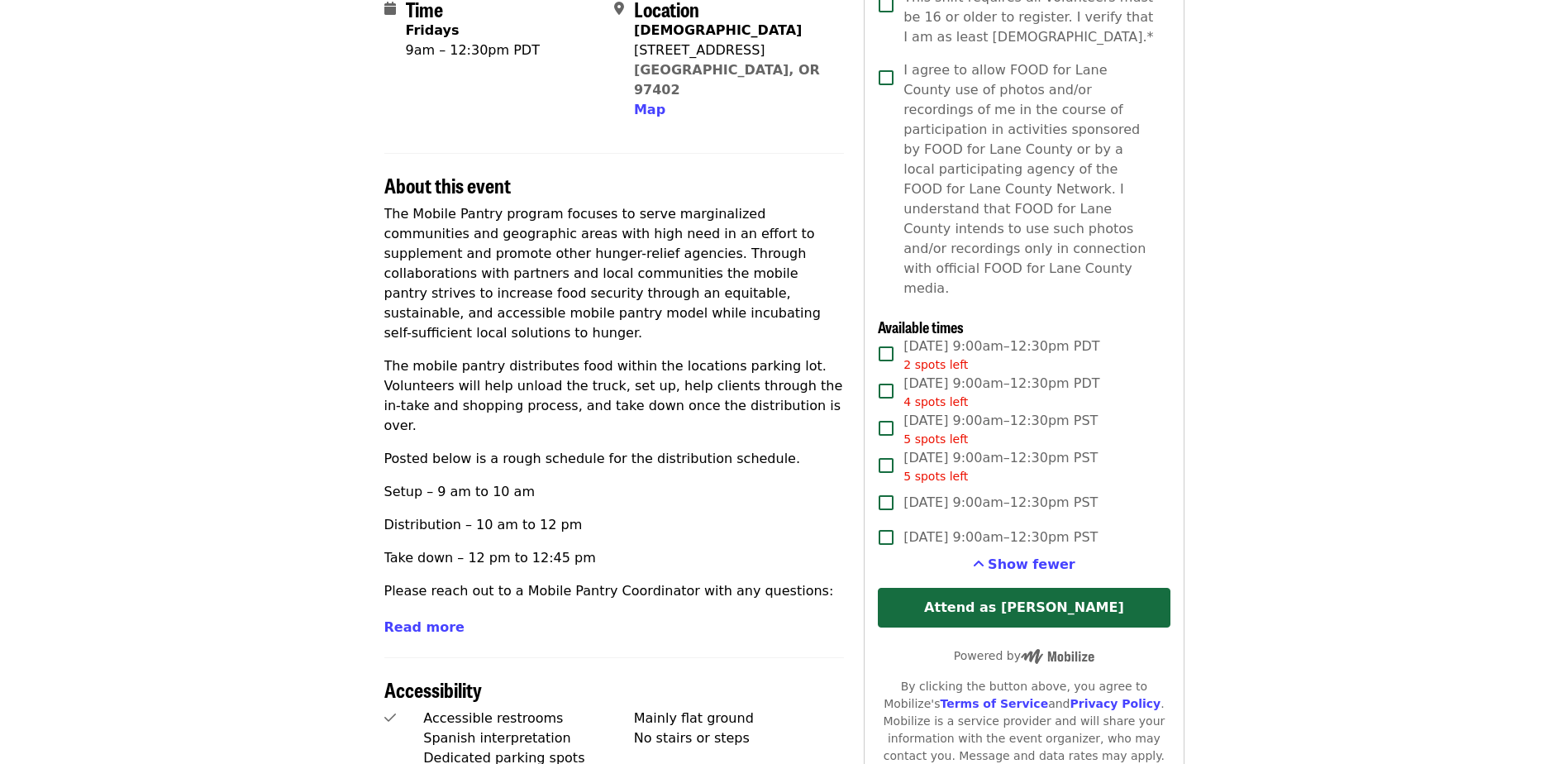
click at [403, 171] on span "About this event" at bounding box center [447, 185] width 126 height 29
click at [360, 175] on article "Mobile Pantry Distribution: Universalist Unitarian Volunteer Shift Time Fridays…" at bounding box center [784, 476] width 1568 height 1632
click at [386, 175] on span "About this event" at bounding box center [447, 185] width 126 height 29
